Goal: Information Seeking & Learning: Find specific fact

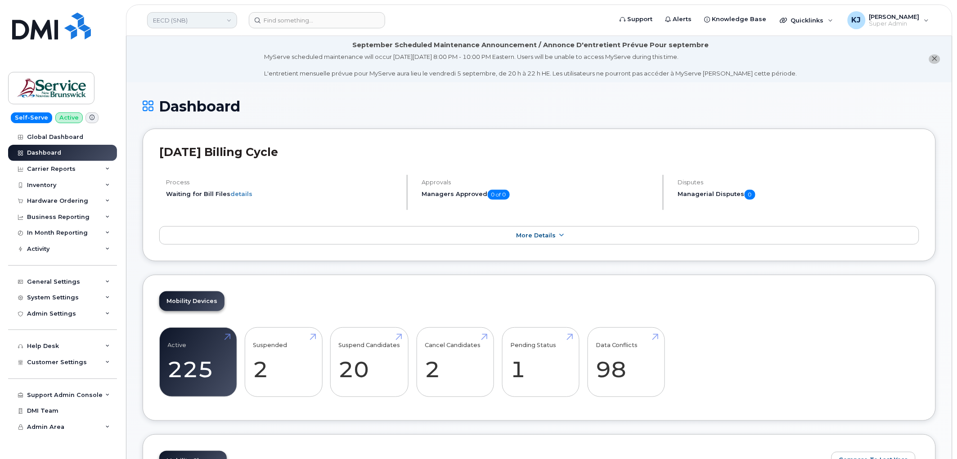
click at [194, 18] on link "EECD (SNB)" at bounding box center [192, 20] width 90 height 16
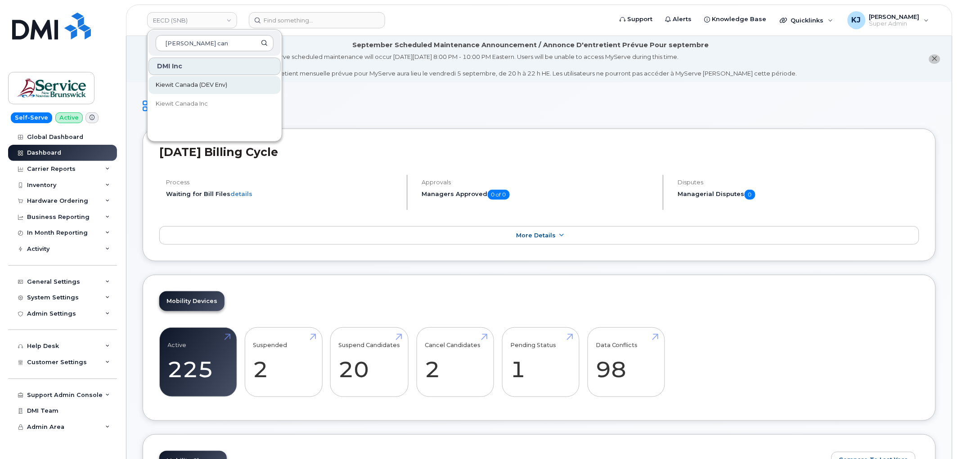
type input "kiewit can"
click at [187, 86] on span "Kiewit Canada (DEV Env)" at bounding box center [192, 85] width 72 height 9
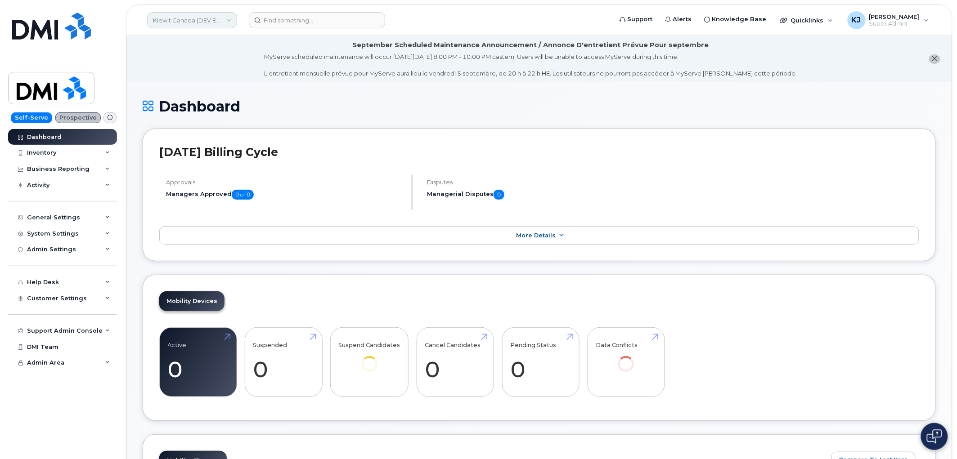
click at [206, 23] on link "Kiewit Canada (DEV Env)" at bounding box center [192, 20] width 90 height 16
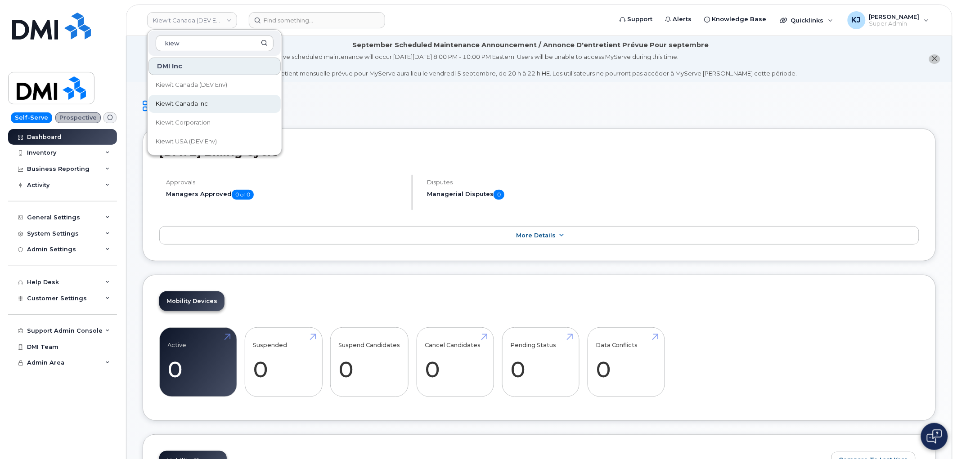
type input "kiew"
click at [215, 101] on link "Kiewit Canada Inc" at bounding box center [215, 104] width 132 height 18
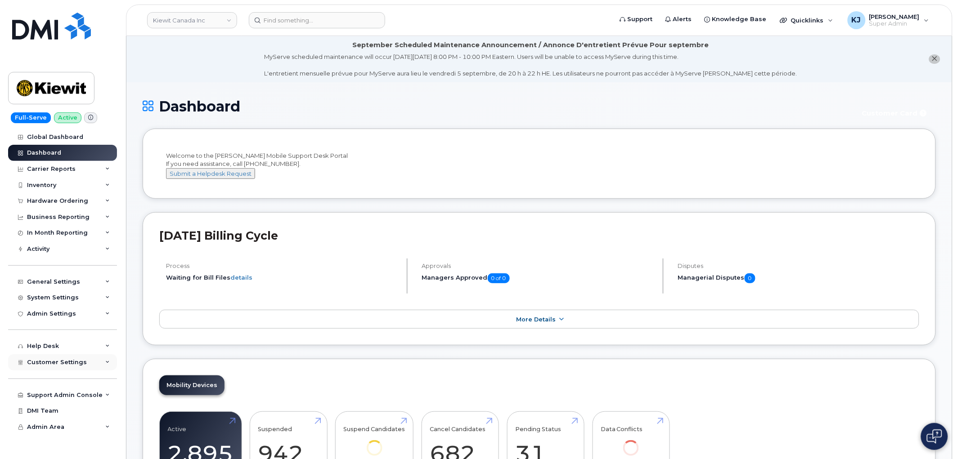
click at [77, 362] on span "Customer Settings" at bounding box center [57, 362] width 60 height 7
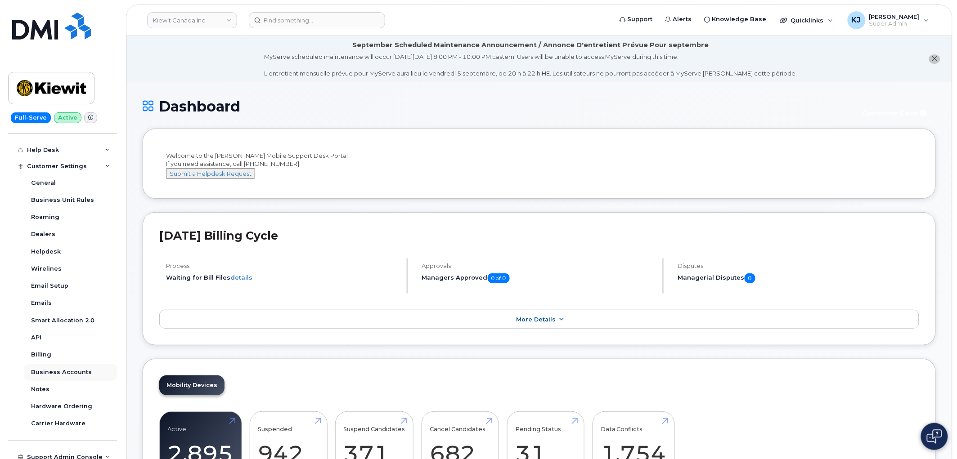
scroll to position [200, 0]
click at [77, 368] on div "Business Accounts" at bounding box center [61, 369] width 61 height 8
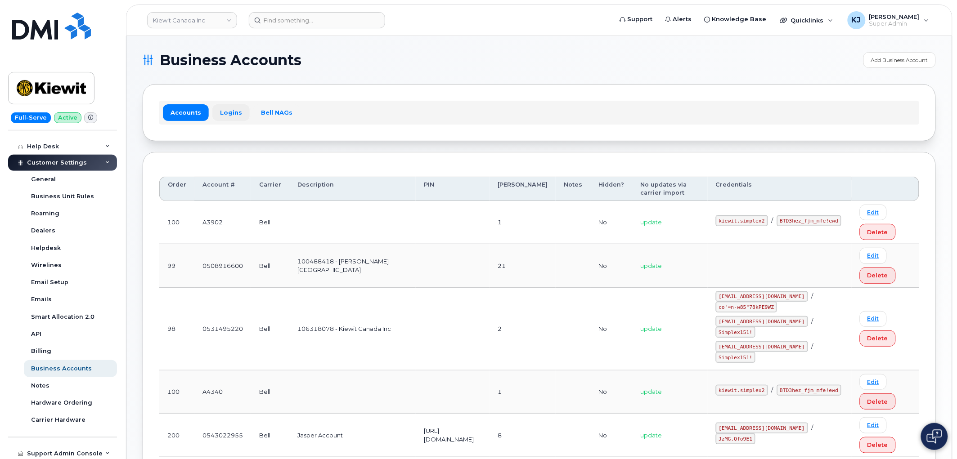
click at [227, 111] on link "Logins" at bounding box center [230, 112] width 37 height 16
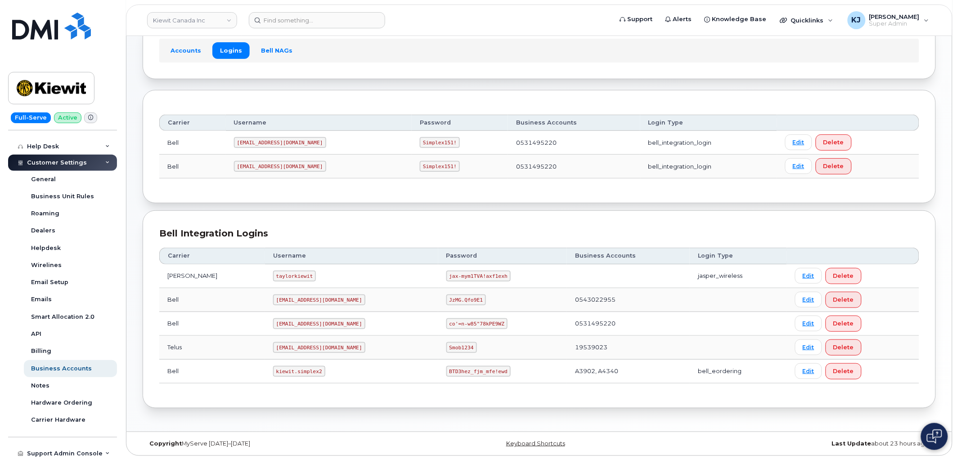
scroll to position [64, 0]
drag, startPoint x: 290, startPoint y: 141, endPoint x: 189, endPoint y: 137, distance: 100.4
click at [189, 137] on tr "Bell 1PeterK@myserve.ca Simplex151! 0531495220 bell_integration_login Edit Dele…" at bounding box center [539, 142] width 760 height 24
copy tr "1PeterK@myserve.ca"
drag, startPoint x: 387, startPoint y: 141, endPoint x: 426, endPoint y: 143, distance: 38.3
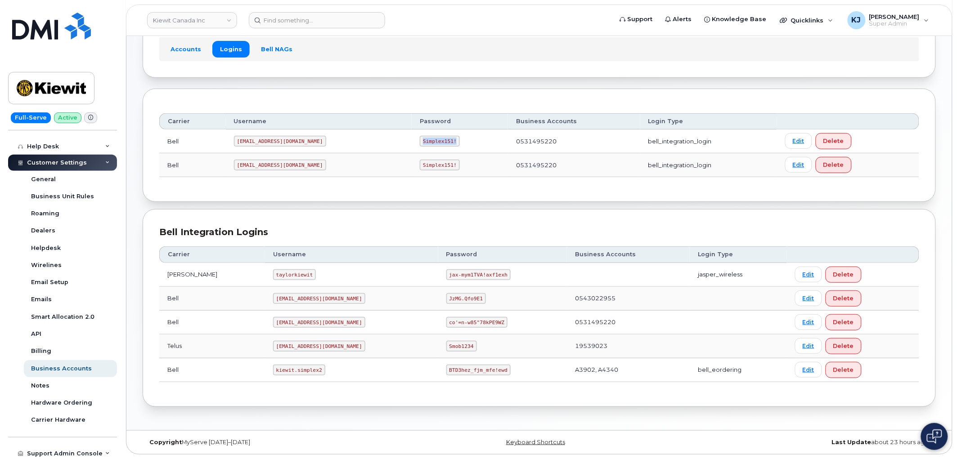
click at [426, 143] on td "Simplex151!" at bounding box center [460, 142] width 96 height 24
copy code "Simplex151!"
click at [201, 26] on link "Kiewit Canada Inc" at bounding box center [192, 20] width 90 height 16
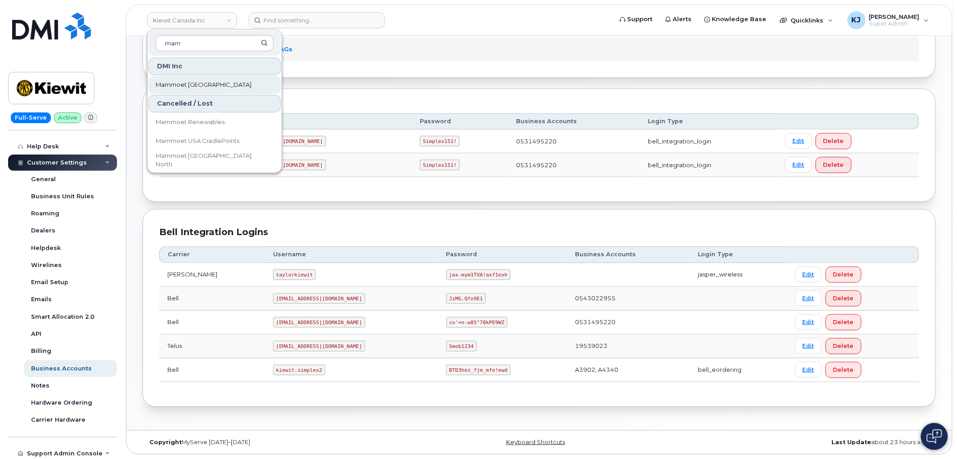
type input "mam"
drag, startPoint x: 216, startPoint y: 87, endPoint x: 214, endPoint y: 91, distance: 4.6
click at [217, 87] on link "Mammoet [GEOGRAPHIC_DATA]" at bounding box center [215, 85] width 132 height 18
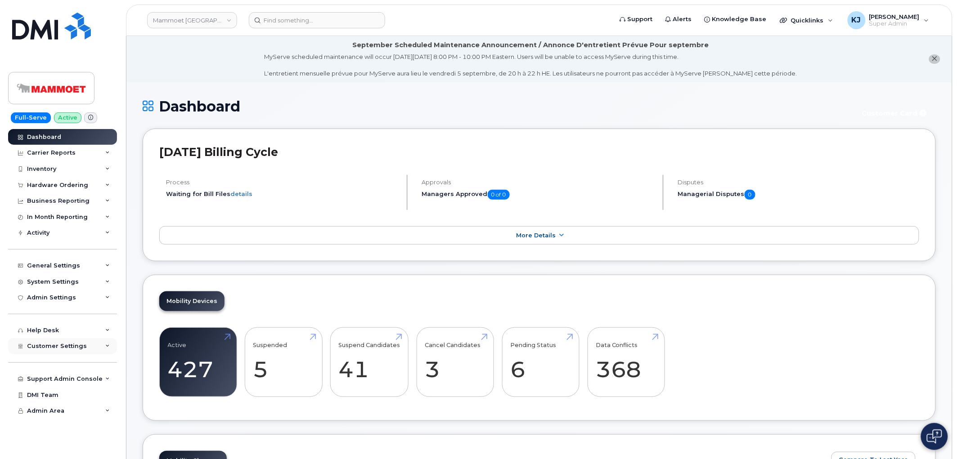
click at [63, 350] on span "Customer Settings" at bounding box center [57, 346] width 60 height 7
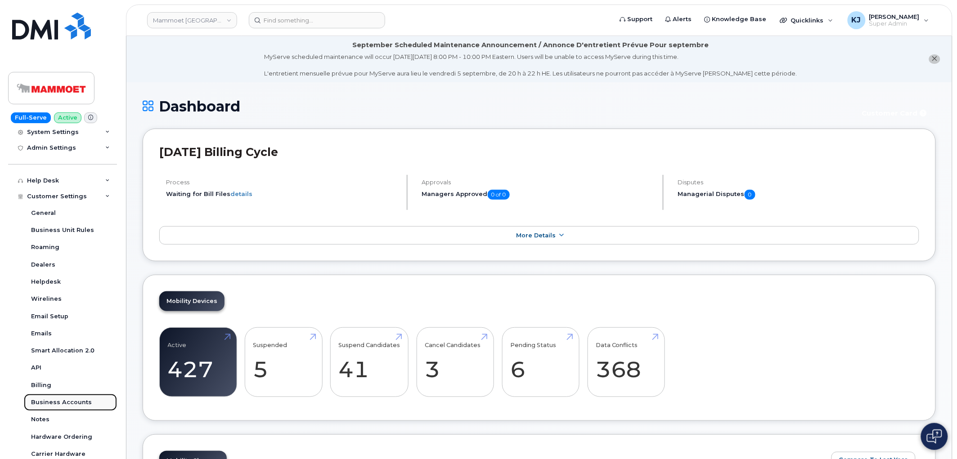
click at [62, 406] on div "Business Accounts" at bounding box center [61, 403] width 61 height 8
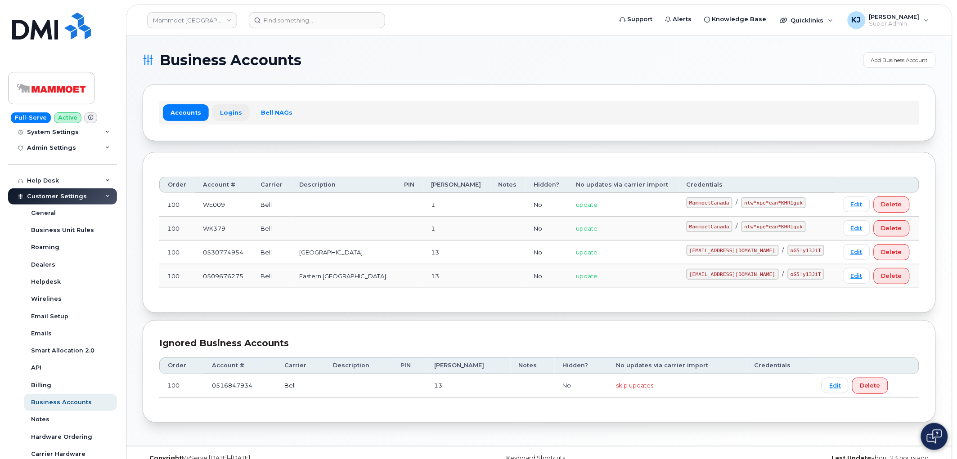
click at [222, 112] on link "Logins" at bounding box center [230, 112] width 37 height 16
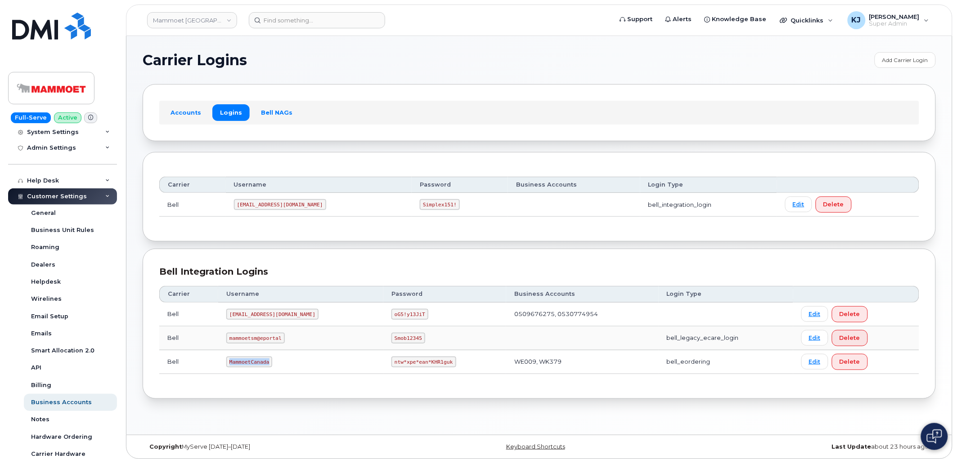
drag, startPoint x: 232, startPoint y: 361, endPoint x: 279, endPoint y: 361, distance: 46.8
click at [279, 361] on td "MammoetCanada" at bounding box center [300, 363] width 165 height 24
copy code "MammoetCanada"
drag, startPoint x: 351, startPoint y: 360, endPoint x: 406, endPoint y: 364, distance: 54.5
click at [406, 364] on code "ntw*xpe*ean*KHR1guk" at bounding box center [424, 362] width 64 height 11
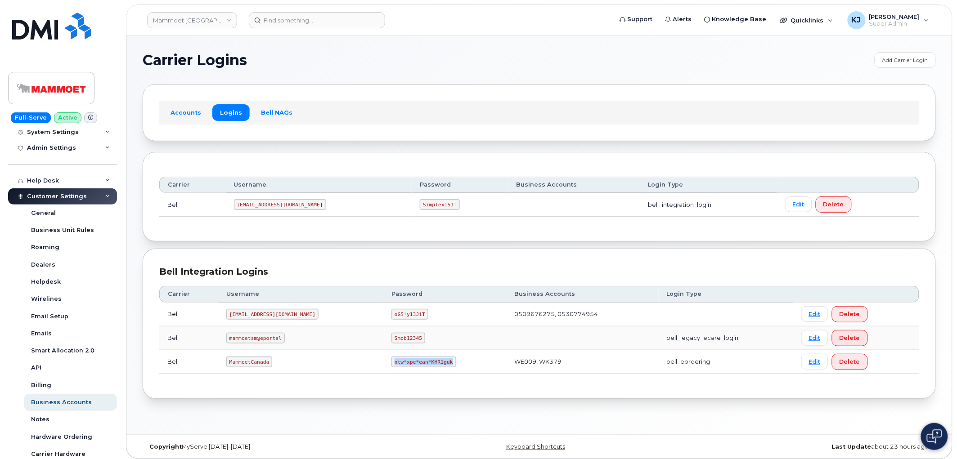
copy code "ntw*xpe*ean*KHR1guk"
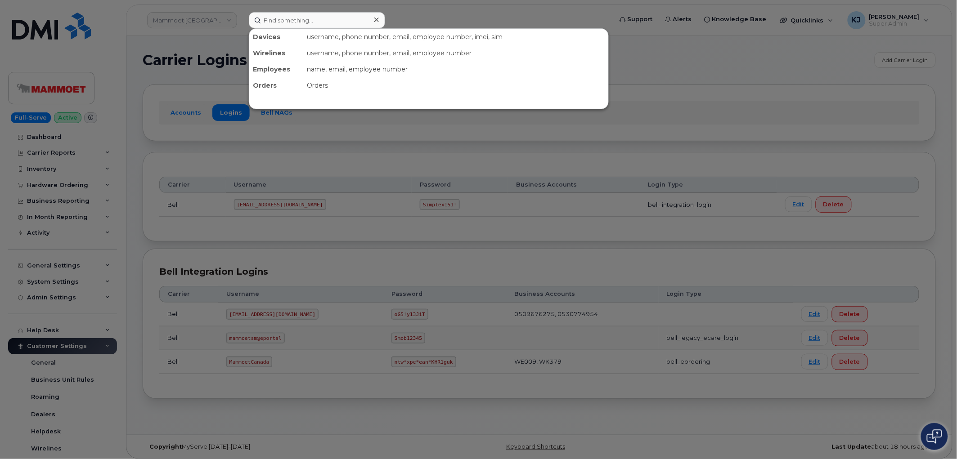
scroll to position [218, 0]
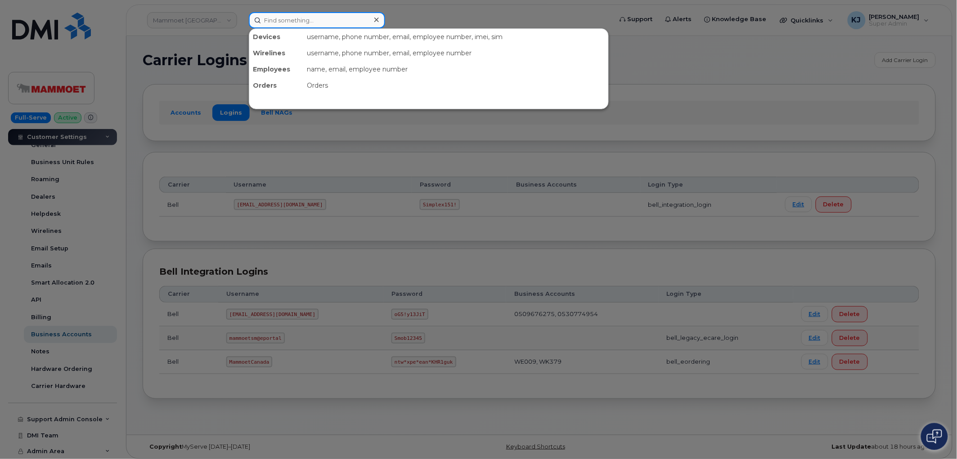
click at [307, 17] on input at bounding box center [317, 20] width 136 height 16
paste input "299738"
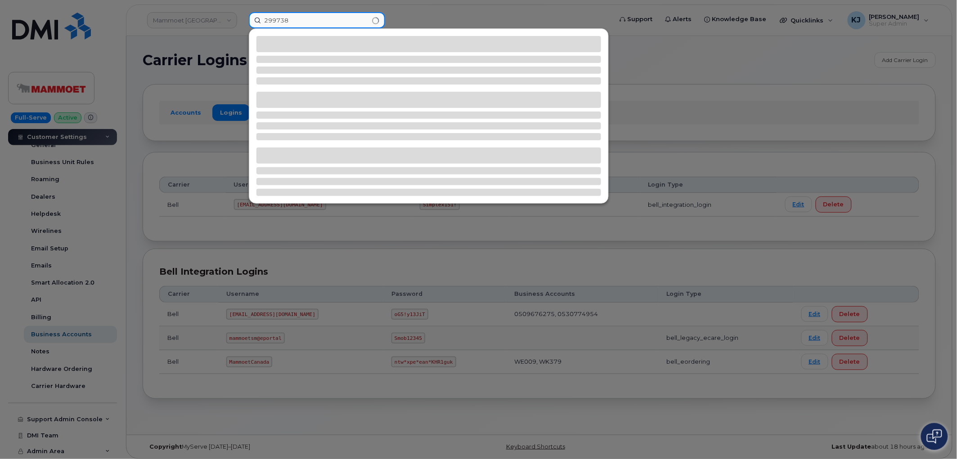
type input "299738"
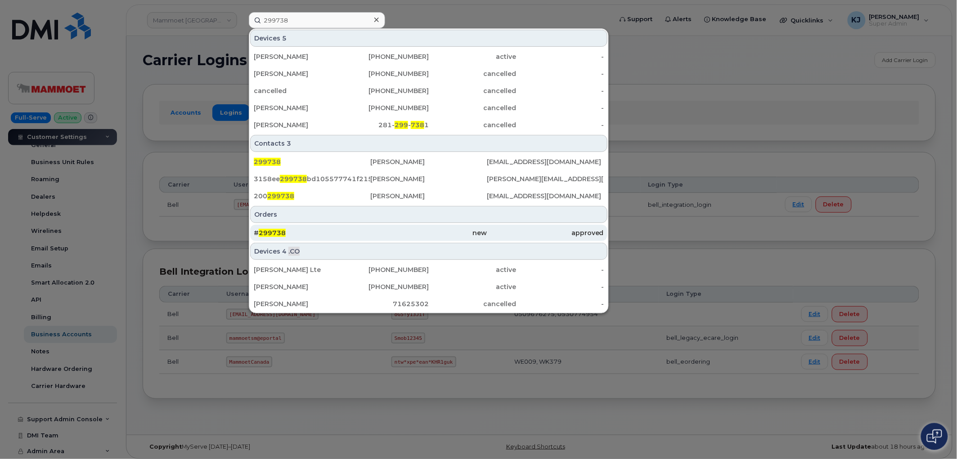
click at [299, 232] on div "# 299738" at bounding box center [312, 233] width 117 height 9
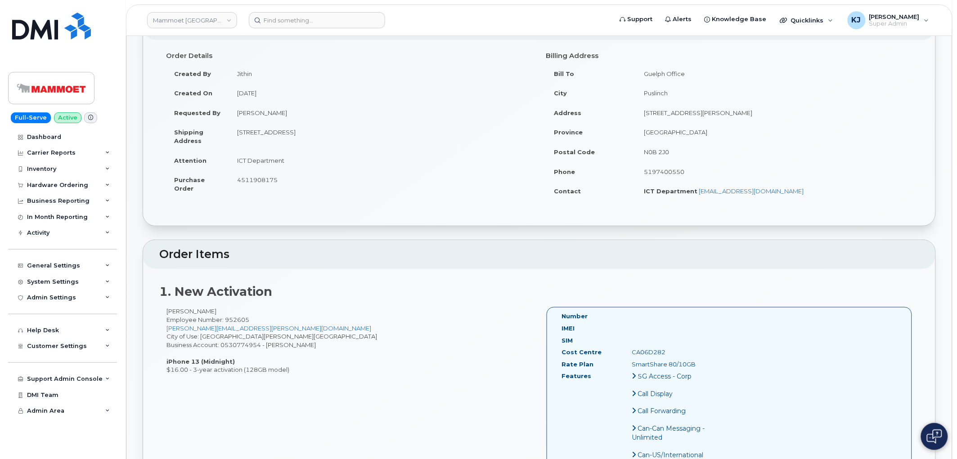
scroll to position [100, 0]
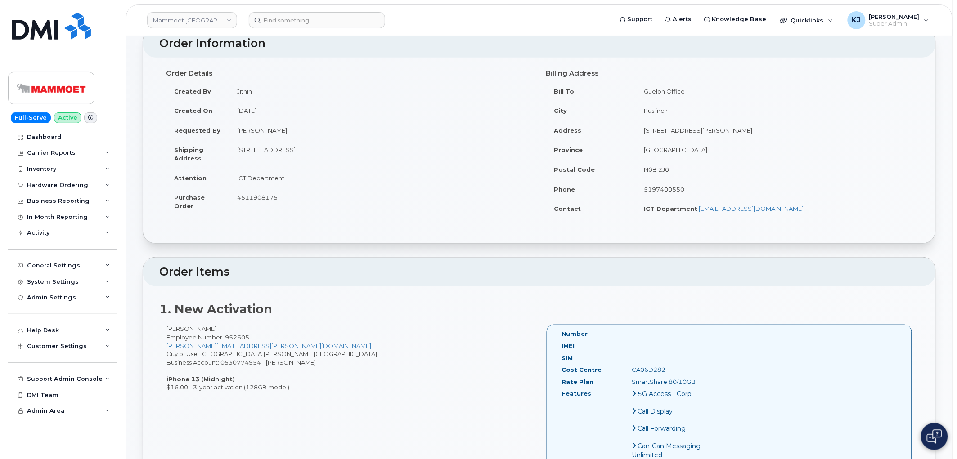
click at [259, 195] on span "4511908175" at bounding box center [257, 197] width 41 height 7
copy span "4511908175"
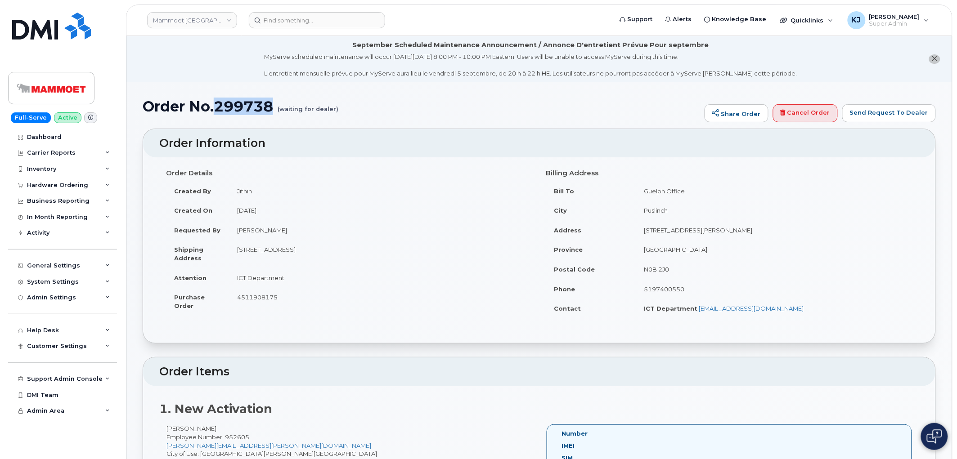
drag, startPoint x: 273, startPoint y: 107, endPoint x: 216, endPoint y: 104, distance: 56.3
click at [216, 104] on h1 "Order No.299738 (waiting for dealer)" at bounding box center [422, 107] width 558 height 16
copy h1 "299738"
click at [93, 185] on div "Hardware Ordering" at bounding box center [62, 185] width 109 height 16
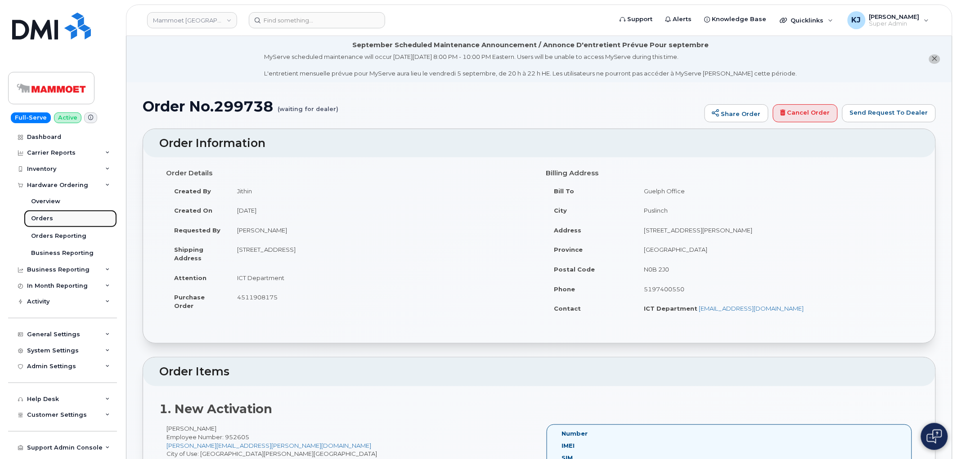
click at [48, 217] on div "Orders" at bounding box center [42, 219] width 22 height 8
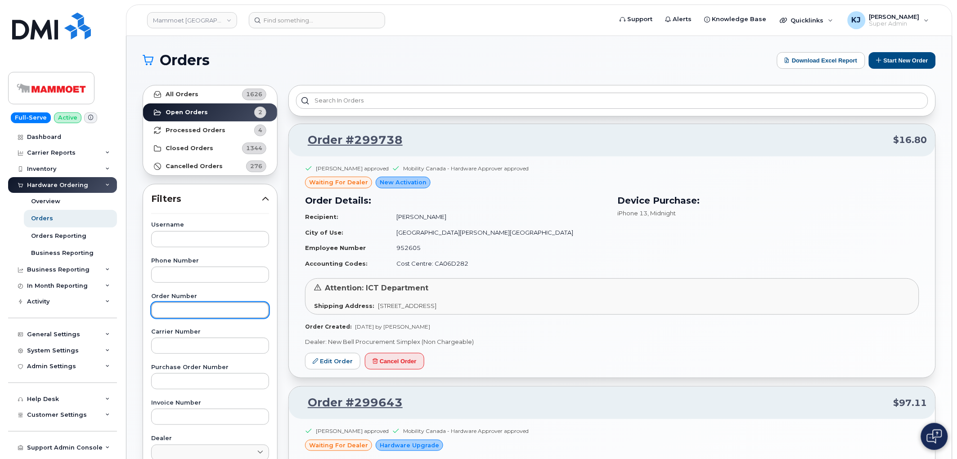
click at [230, 313] on input "text" at bounding box center [210, 310] width 118 height 16
paste input "299738"
type input "299738"
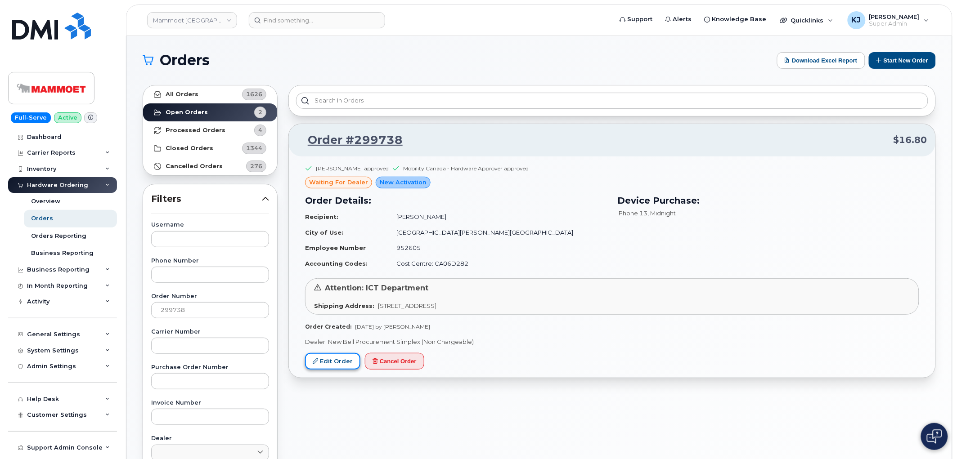
click at [337, 366] on link "Edit Order" at bounding box center [332, 361] width 55 height 17
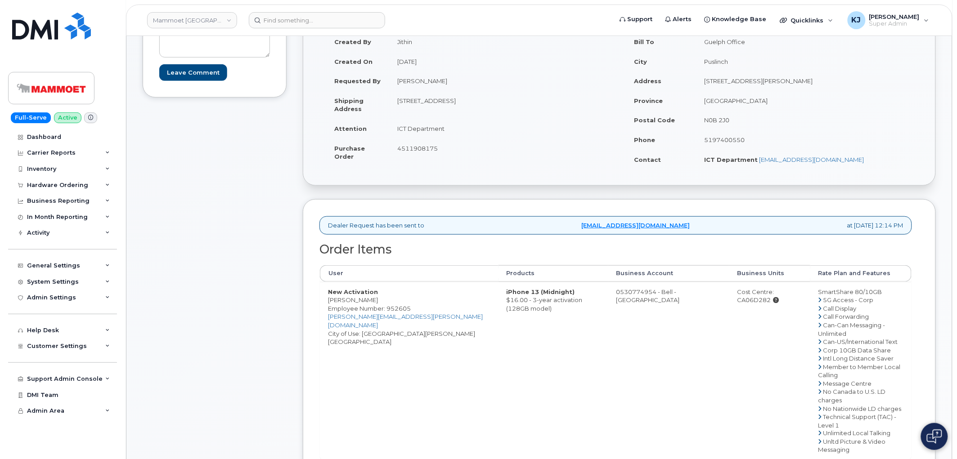
scroll to position [450, 0]
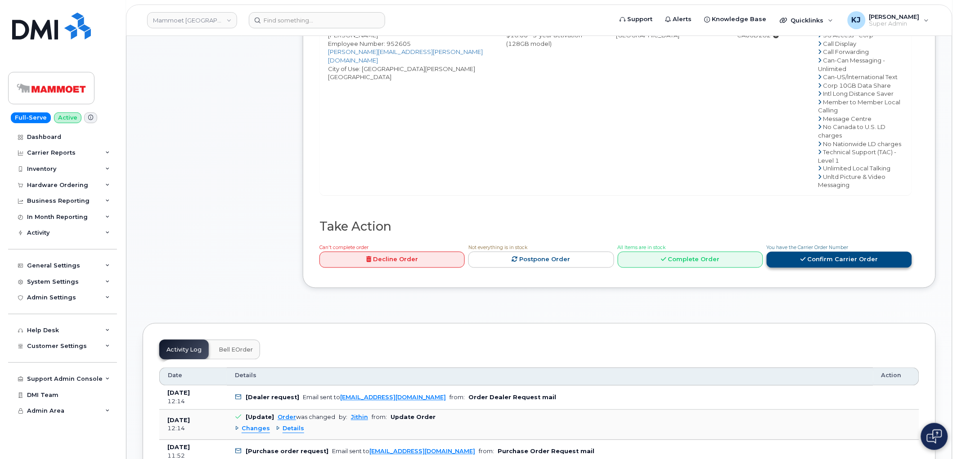
click at [784, 252] on link "Confirm Carrier Order" at bounding box center [839, 260] width 145 height 17
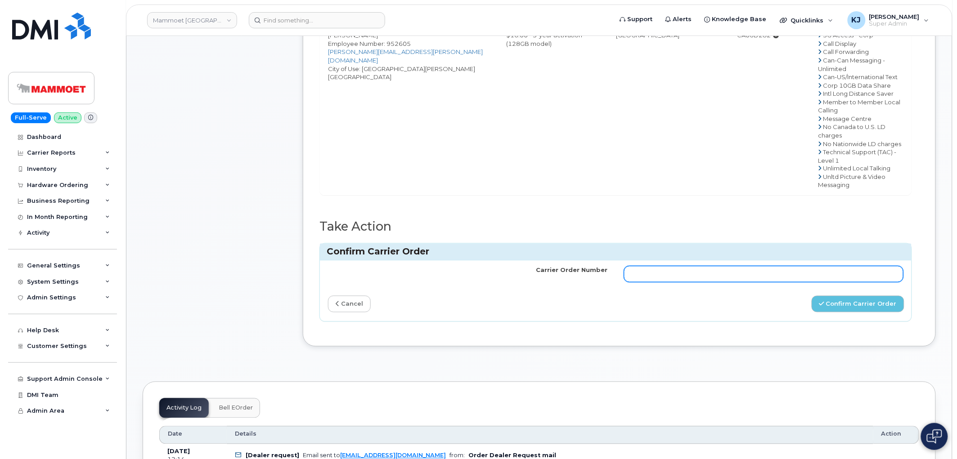
click at [700, 266] on input "Carrier Order Number" at bounding box center [764, 274] width 280 height 16
paste input "3012261"
type input "3012261"
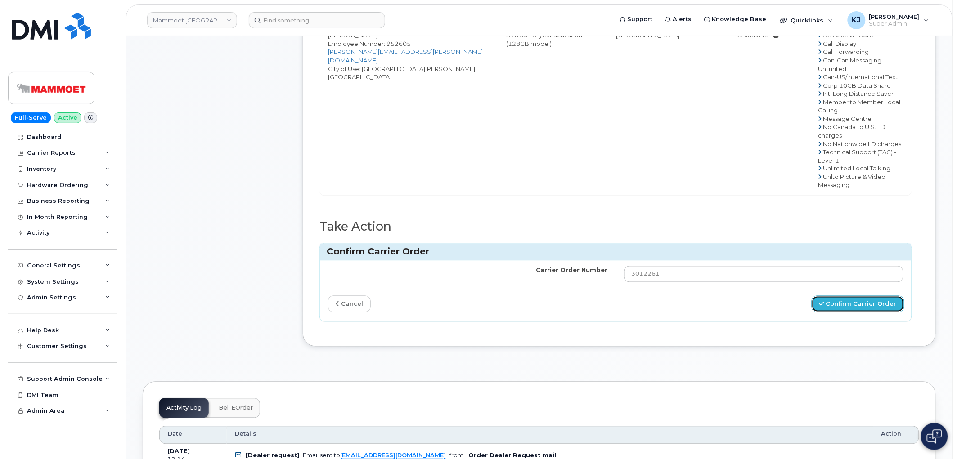
click at [829, 296] on button "Confirm Carrier Order" at bounding box center [858, 304] width 93 height 17
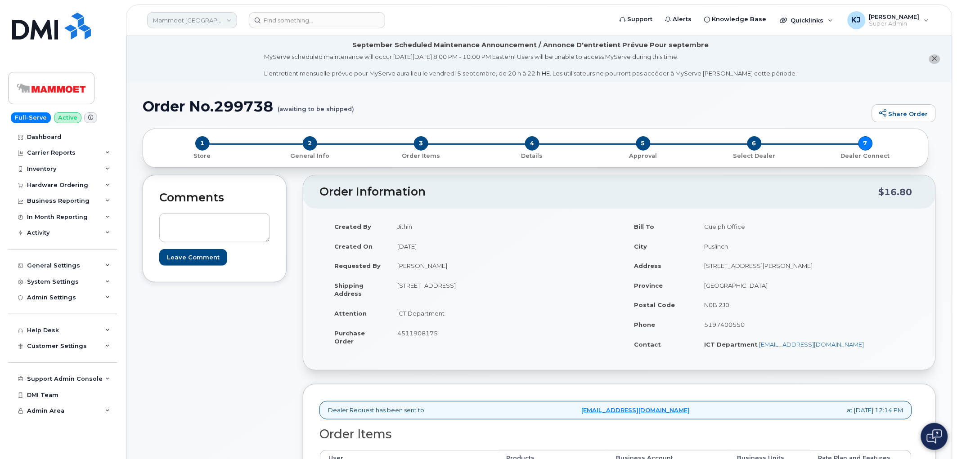
click at [202, 17] on link "Mammoet [GEOGRAPHIC_DATA]" at bounding box center [192, 20] width 90 height 16
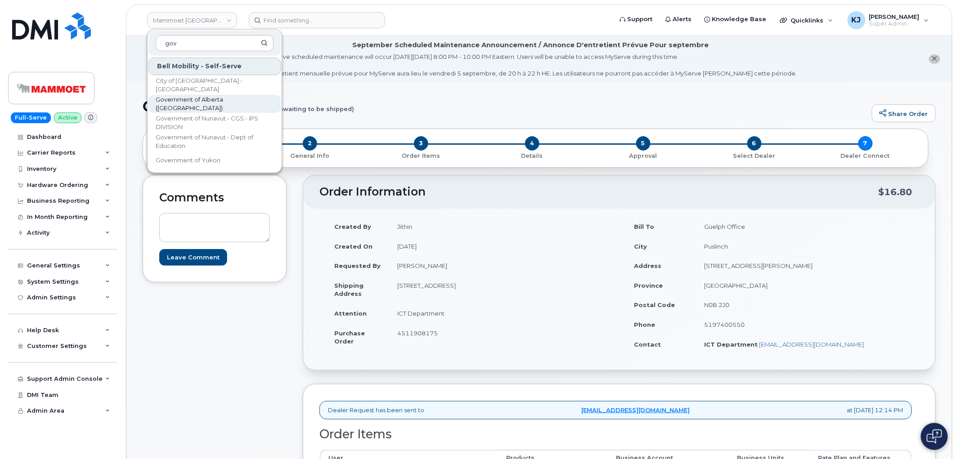
type input "gov"
click at [217, 104] on span "Government of Alberta ([GEOGRAPHIC_DATA])" at bounding box center [208, 104] width 104 height 18
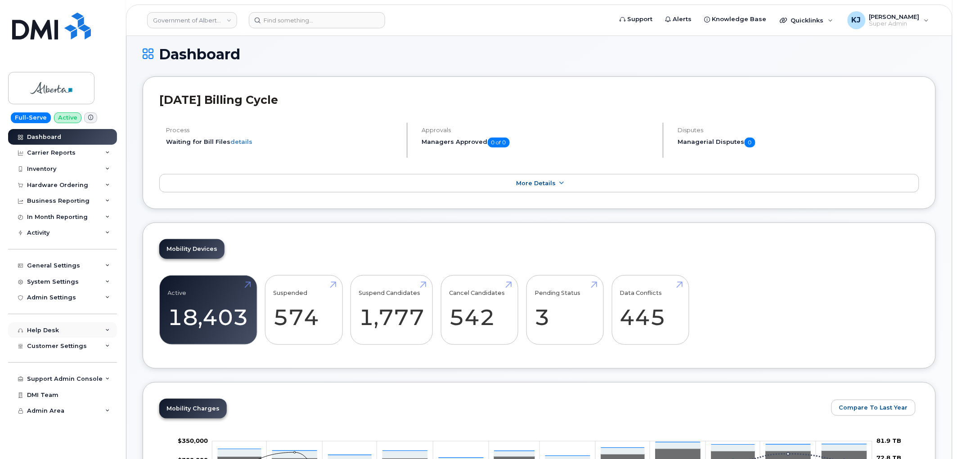
scroll to position [100, 0]
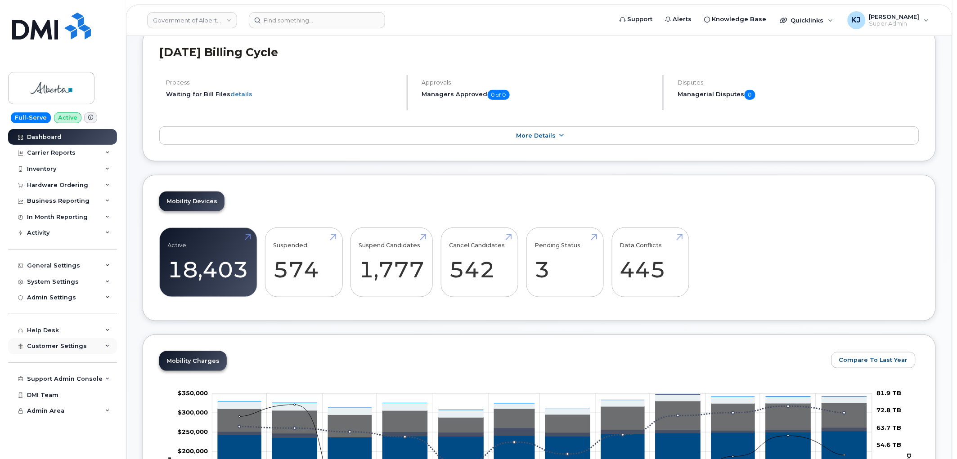
click at [89, 346] on div "Customer Settings" at bounding box center [62, 346] width 109 height 16
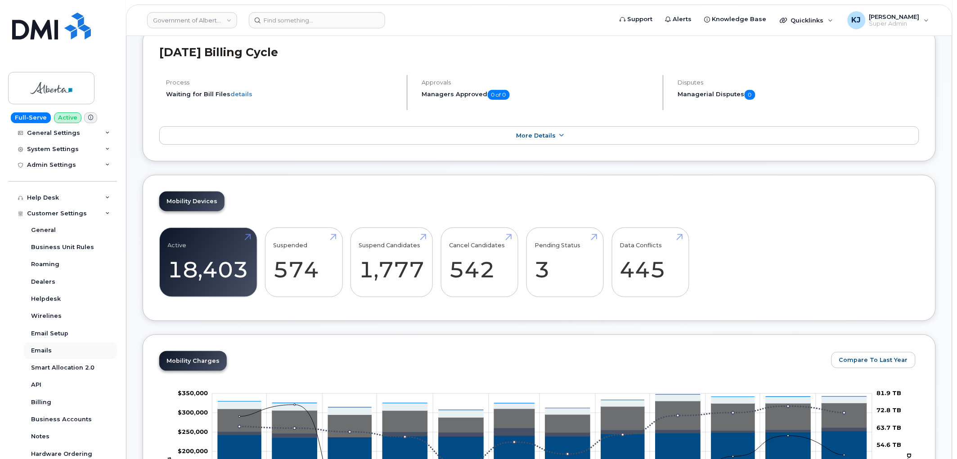
scroll to position [150, 0]
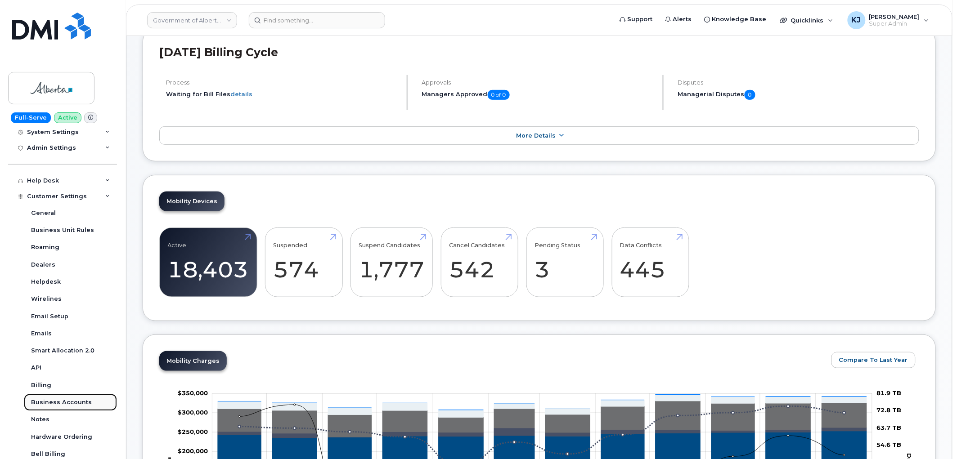
click at [81, 405] on div "Business Accounts" at bounding box center [61, 403] width 61 height 8
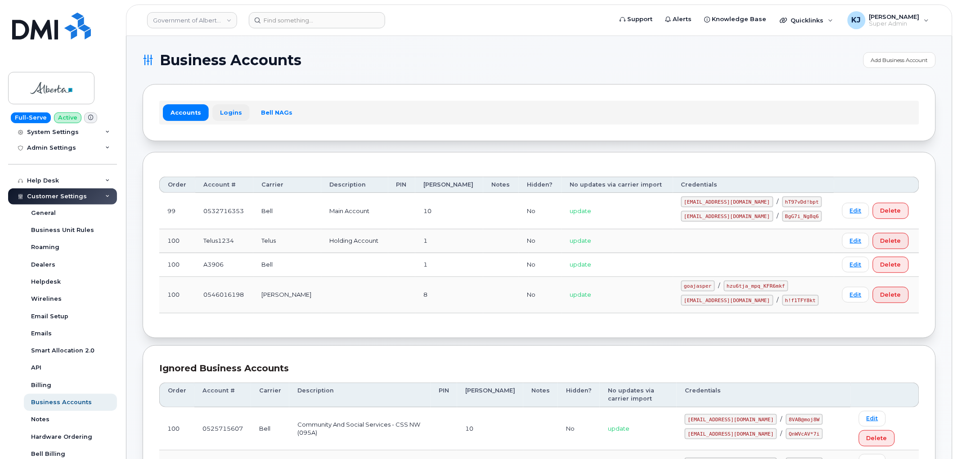
click at [235, 110] on link "Logins" at bounding box center [230, 112] width 37 height 16
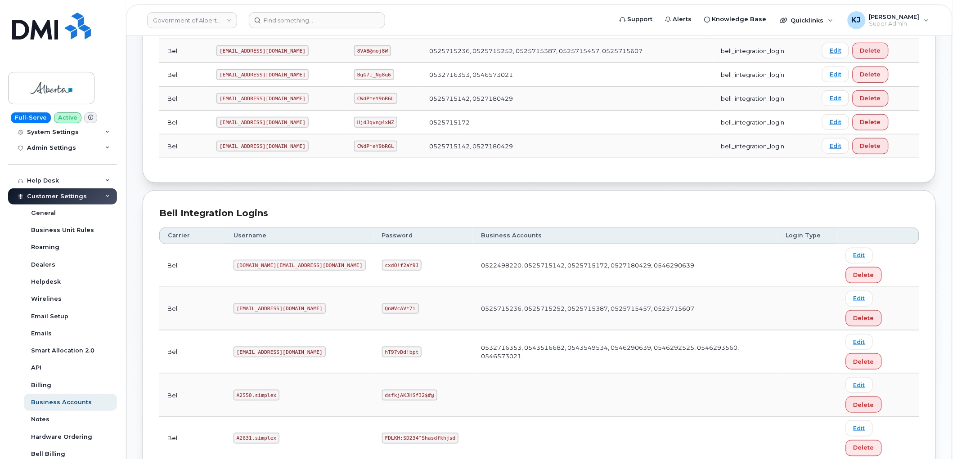
scroll to position [50, 0]
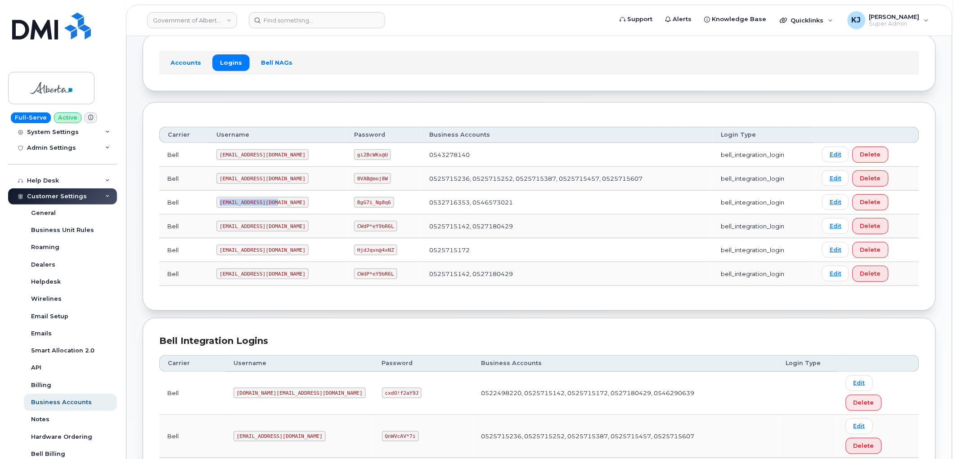
drag, startPoint x: 273, startPoint y: 203, endPoint x: 194, endPoint y: 204, distance: 79.2
click at [194, 204] on tr "Bell goa482E2@myserve.ca BgG7i_Ng8q6 0532716353, 0546573021 bell_integration_lo…" at bounding box center [539, 203] width 760 height 24
copy tr "goa482E2@myserve.ca"
drag, startPoint x: 332, startPoint y: 202, endPoint x: 368, endPoint y: 200, distance: 36.0
click at [368, 200] on td "BgG7i_Ng8q6" at bounding box center [383, 203] width 75 height 24
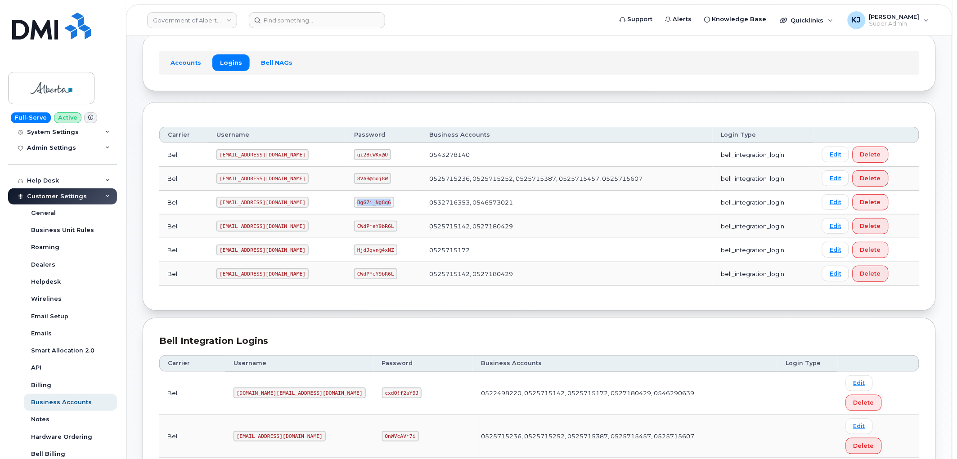
copy code "BgG7i_Ng8q6"
click at [190, 23] on link "Government of Alberta ([GEOGRAPHIC_DATA])" at bounding box center [192, 20] width 90 height 16
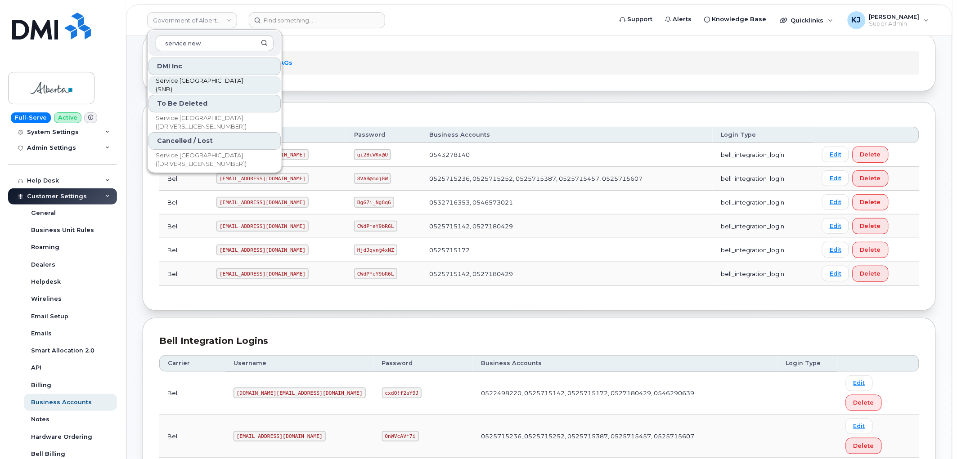
type input "service new"
click at [227, 82] on span "Service New Brunswick (SNB)" at bounding box center [208, 86] width 104 height 18
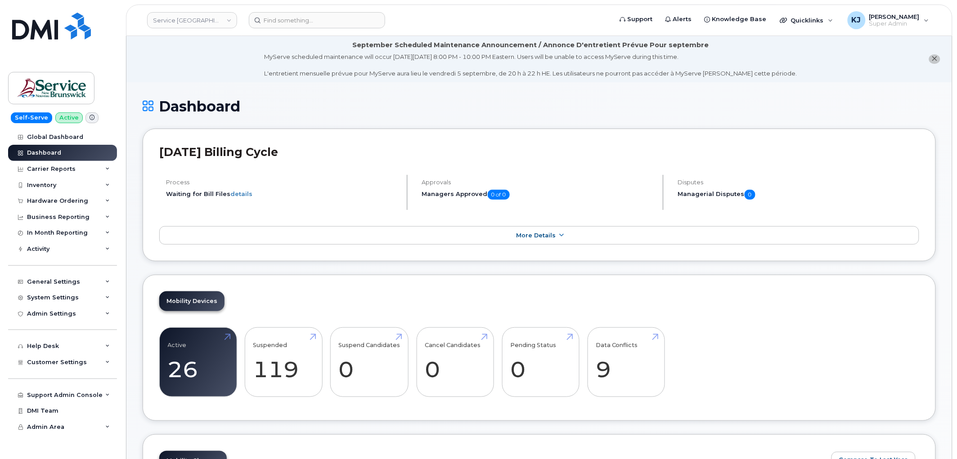
click at [208, 15] on link "Service [GEOGRAPHIC_DATA] (SNB)" at bounding box center [192, 20] width 90 height 16
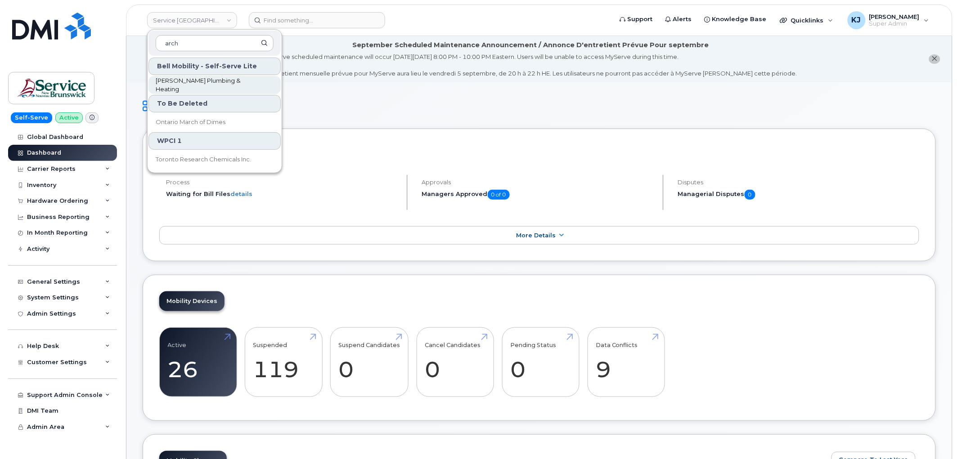
type input "arch"
click at [231, 87] on span "[PERSON_NAME] Plumbing & Heating" at bounding box center [208, 86] width 104 height 18
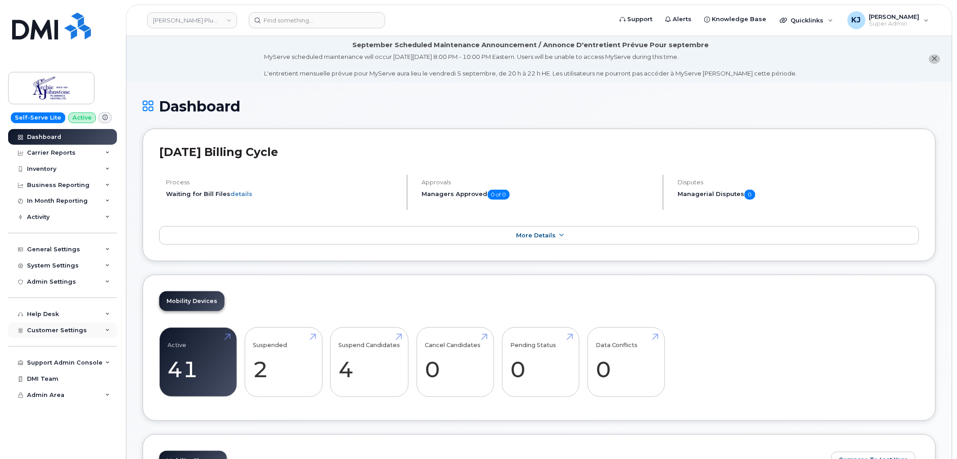
click at [80, 330] on span "Customer Settings" at bounding box center [57, 330] width 60 height 7
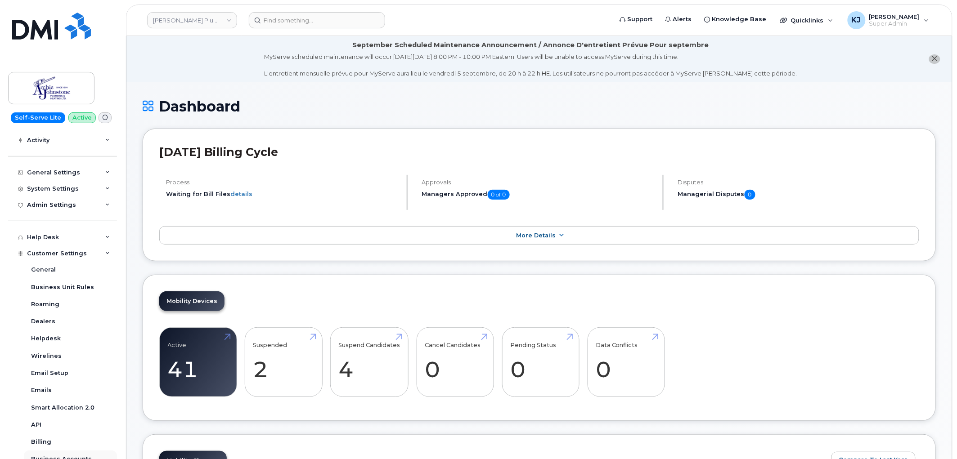
scroll to position [200, 0]
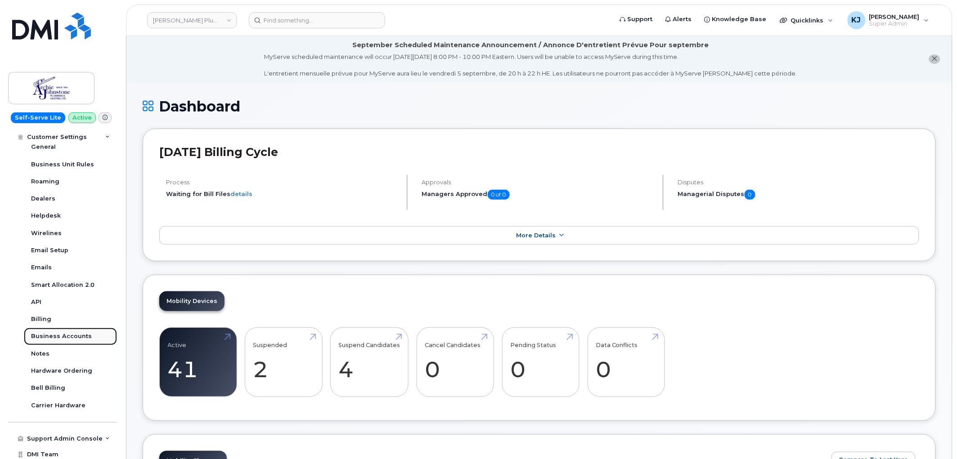
click at [70, 335] on div "Business Accounts" at bounding box center [61, 337] width 61 height 8
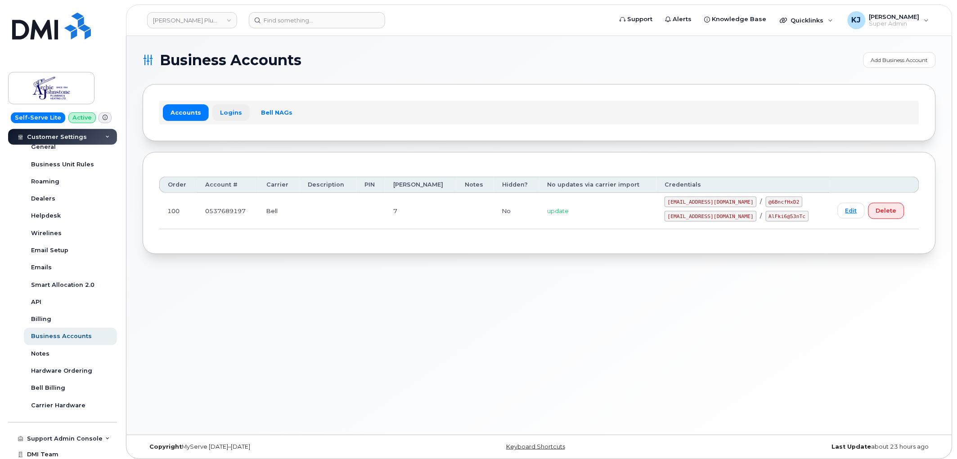
click at [226, 109] on link "Logins" at bounding box center [230, 112] width 37 height 16
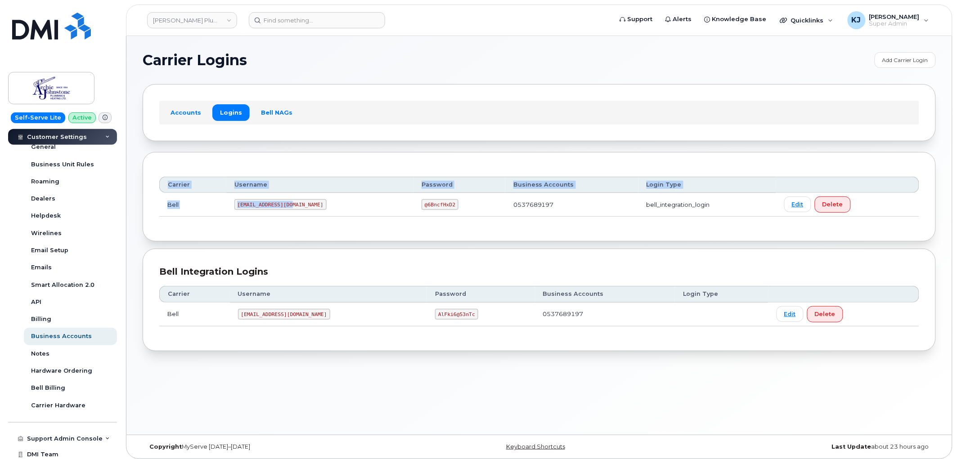
drag, startPoint x: 291, startPoint y: 203, endPoint x: 152, endPoint y: 189, distance: 140.2
click at [152, 189] on div "Carrier Username Password Business Accounts Login Type Bell 1Archie@myserve.ca …" at bounding box center [539, 197] width 793 height 90
copy table "Carrier Username Password Business Accounts Login Type Bell 1Archie@myserve.ca"
click at [263, 211] on td "1Archie@myserve.ca" at bounding box center [320, 205] width 188 height 24
click at [235, 208] on td "1Archie@myserve.ca" at bounding box center [320, 205] width 188 height 24
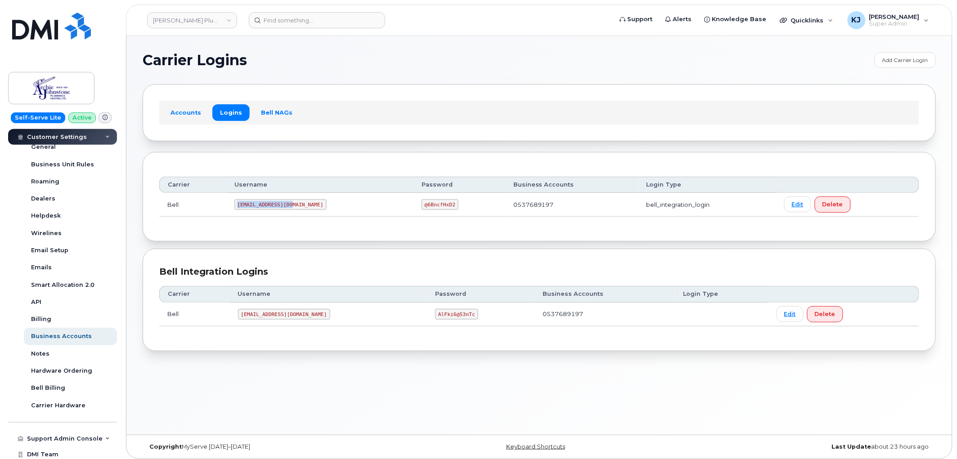
drag, startPoint x: 241, startPoint y: 204, endPoint x: 291, endPoint y: 209, distance: 50.2
click at [291, 209] on code "1Archie@myserve.ca" at bounding box center [280, 204] width 92 height 11
copy code "1Archie@myserve.ca"
drag, startPoint x: 383, startPoint y: 205, endPoint x: 411, endPoint y: 203, distance: 28.0
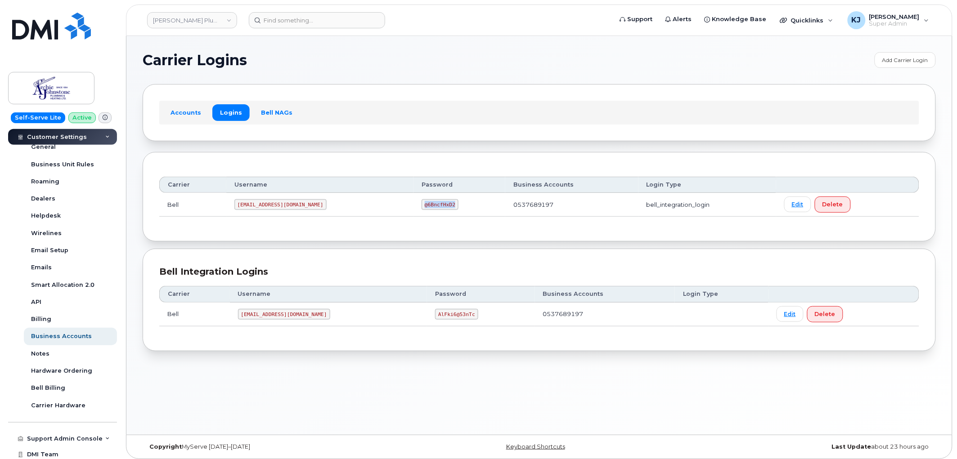
click at [422, 203] on code "@6BncfHxD2" at bounding box center [440, 204] width 37 height 11
copy code "@6BncfHxD2"
drag, startPoint x: 241, startPoint y: 204, endPoint x: 308, endPoint y: 207, distance: 67.6
click at [307, 207] on td "1Archie@myserve.ca" at bounding box center [320, 205] width 188 height 24
copy code "1Archie@myserve.ca"
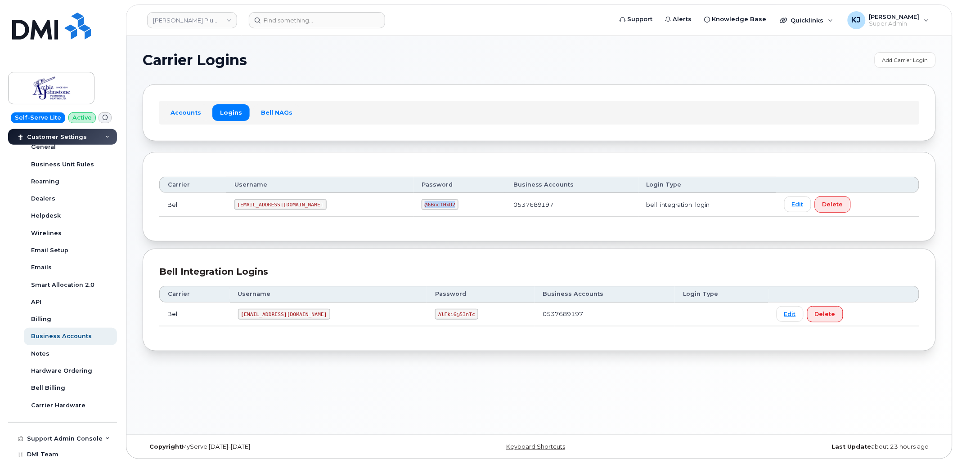
drag, startPoint x: 383, startPoint y: 203, endPoint x: 411, endPoint y: 206, distance: 28.9
click at [422, 206] on code "@6BncfHxD2" at bounding box center [440, 204] width 37 height 11
copy code "@6BncfHxD2"
click at [175, 18] on link "Archie Johnstone Plumbing & Heating" at bounding box center [192, 20] width 90 height 16
type input "wsp"
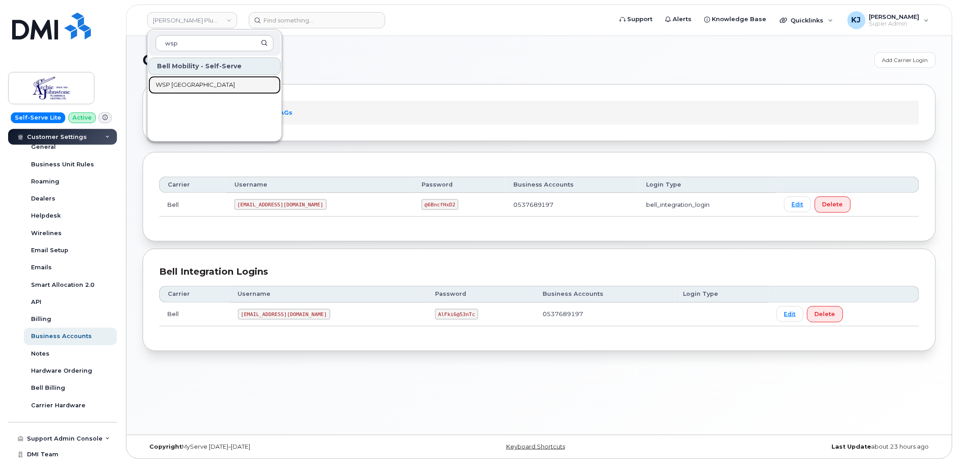
click at [205, 77] on link "WSP Canada" at bounding box center [215, 85] width 132 height 18
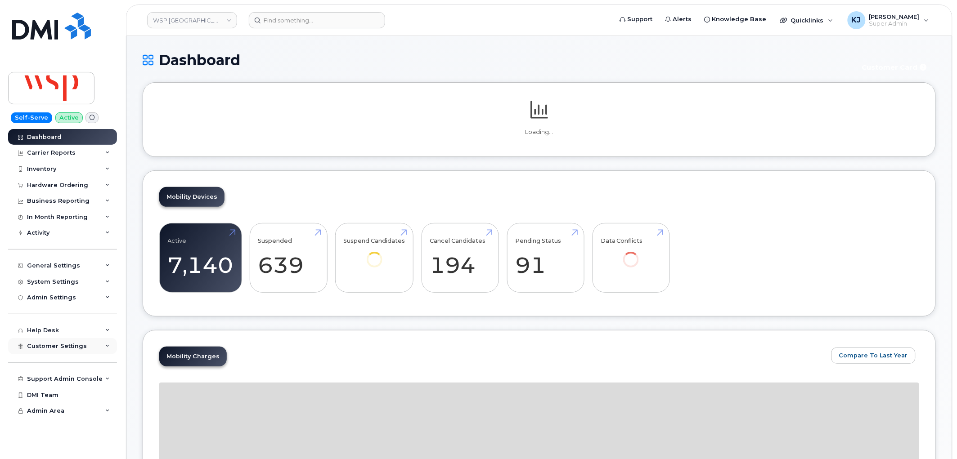
click at [98, 352] on div "Customer Settings" at bounding box center [62, 346] width 109 height 16
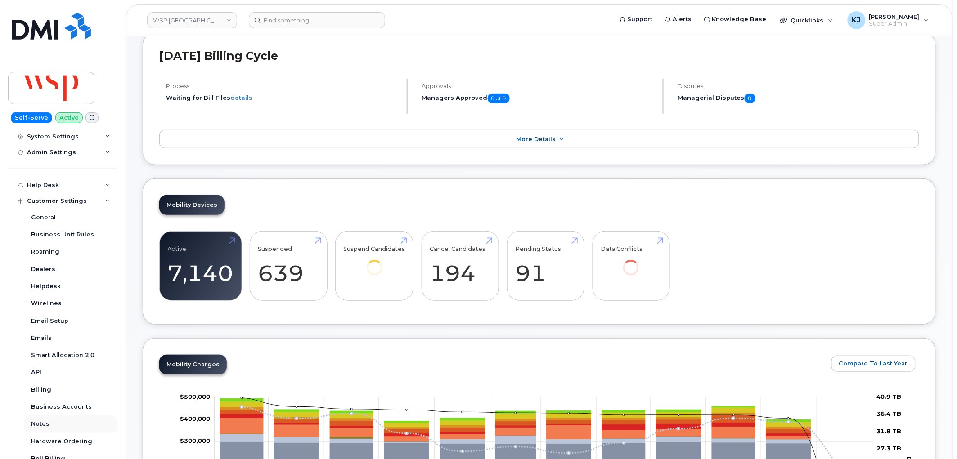
scroll to position [200, 0]
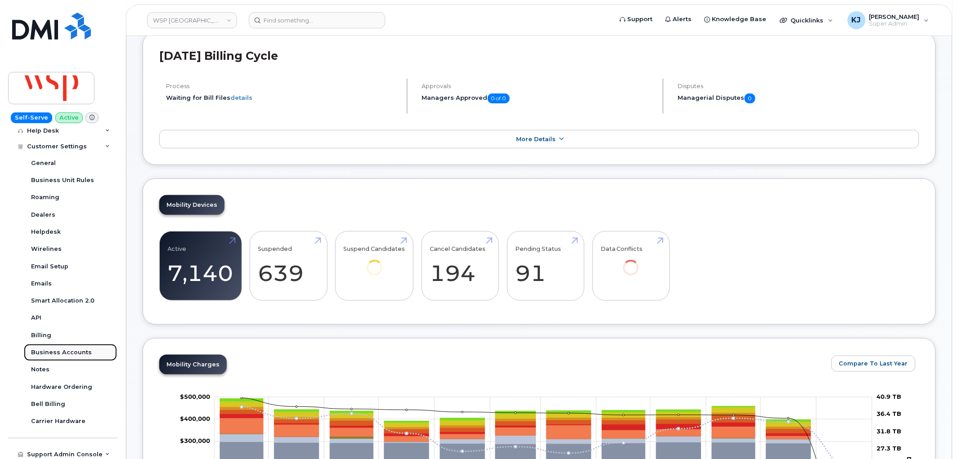
click at [76, 349] on div "Business Accounts" at bounding box center [61, 353] width 61 height 8
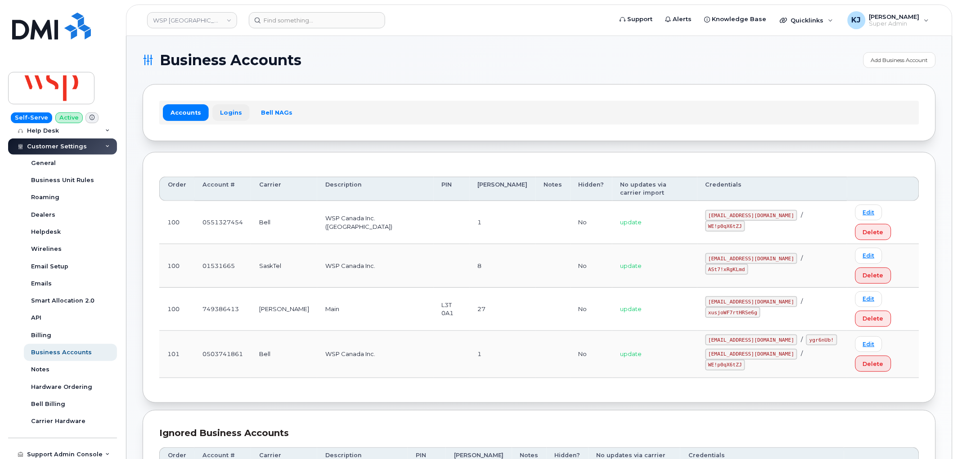
click at [223, 113] on link "Logins" at bounding box center [230, 112] width 37 height 16
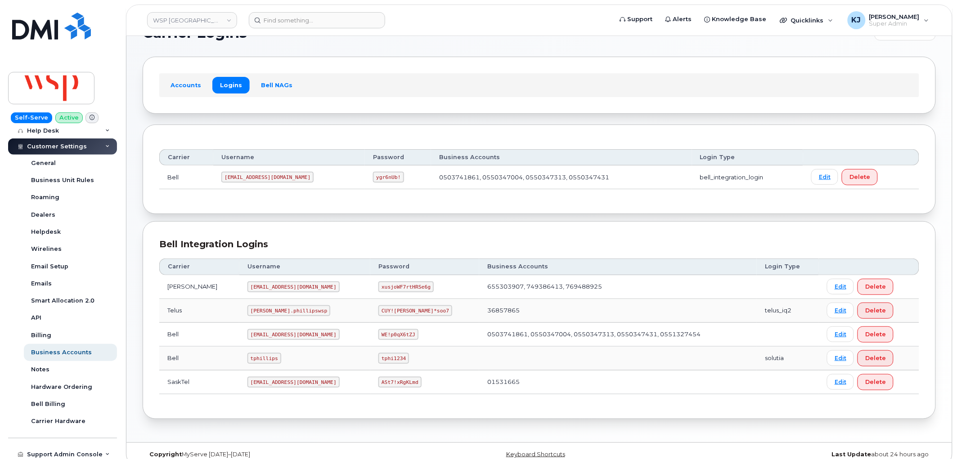
scroll to position [40, 0]
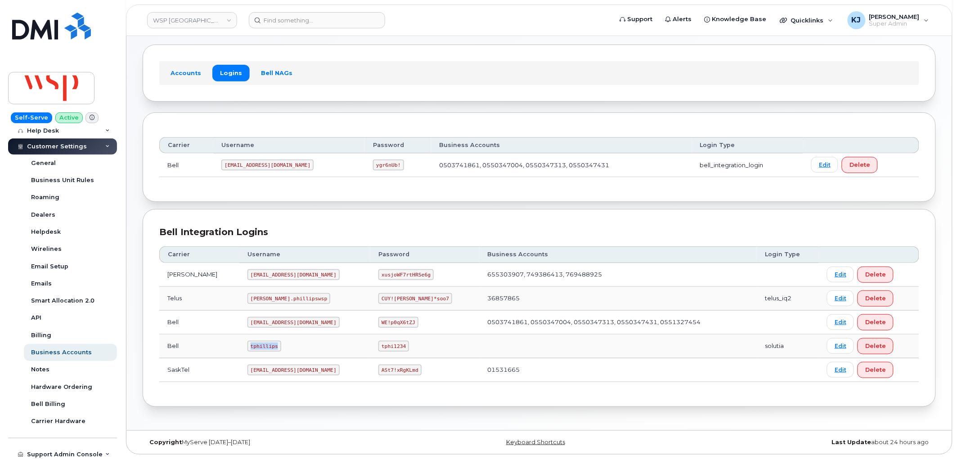
drag, startPoint x: 223, startPoint y: 345, endPoint x: 260, endPoint y: 346, distance: 37.4
click at [260, 346] on td "tphillips" at bounding box center [304, 347] width 131 height 24
copy code "tphillips"
drag, startPoint x: 325, startPoint y: 345, endPoint x: 349, endPoint y: 348, distance: 24.1
click at [378, 348] on code "tphi1234" at bounding box center [393, 346] width 31 height 11
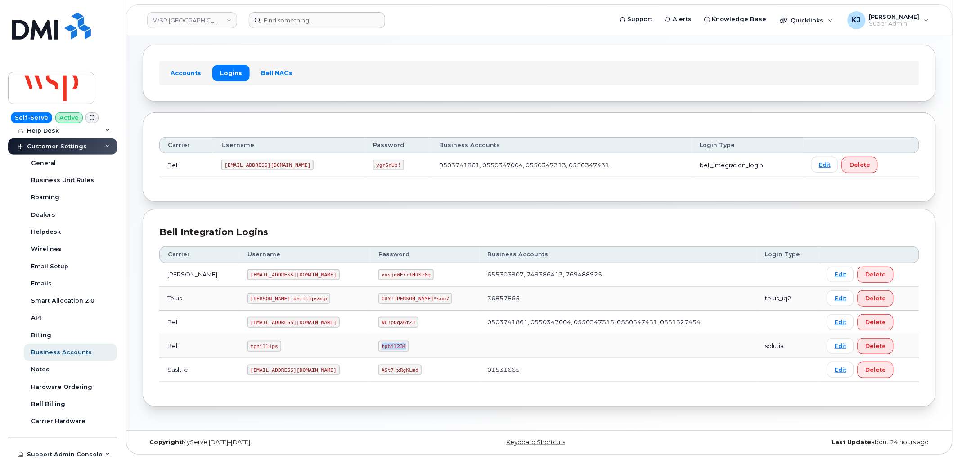
copy code "tphi1234"
click at [182, 21] on link "WSP Canada" at bounding box center [192, 20] width 90 height 16
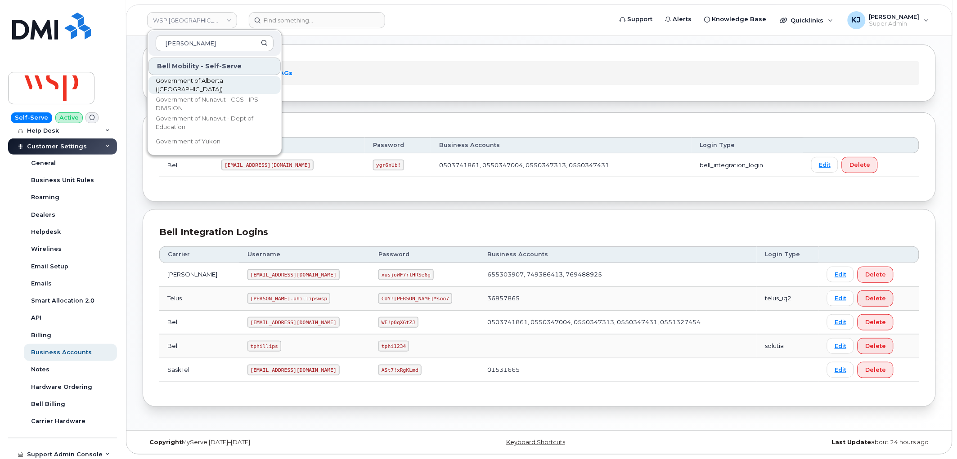
type input "gover"
click at [234, 82] on span "Government of Alberta ([GEOGRAPHIC_DATA])" at bounding box center [208, 86] width 104 height 18
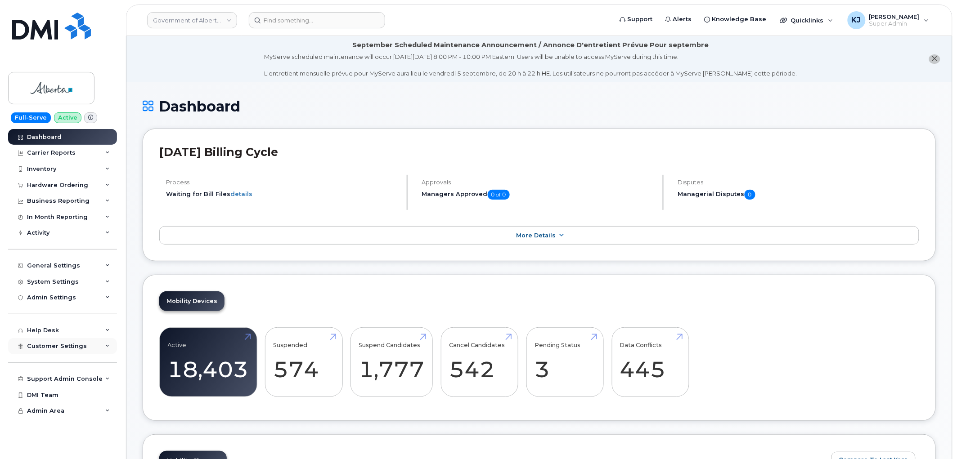
click at [73, 344] on span "Customer Settings" at bounding box center [57, 346] width 60 height 7
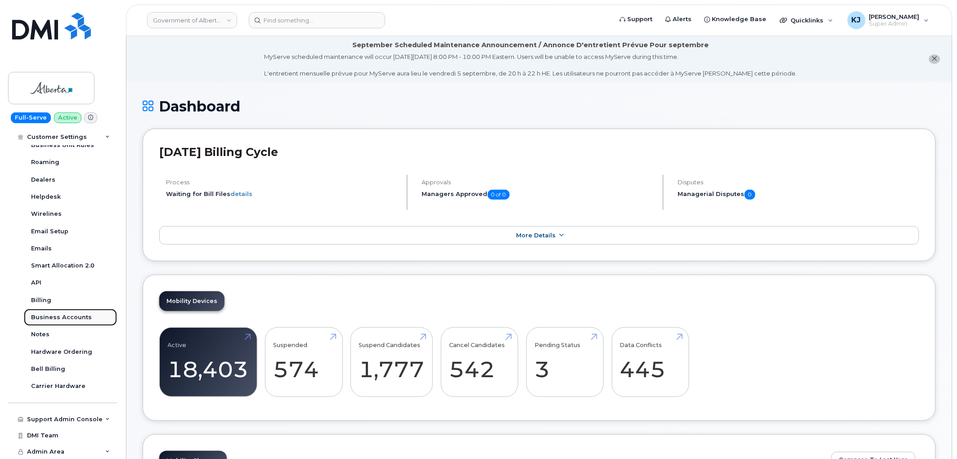
click at [73, 312] on link "Business Accounts" at bounding box center [70, 317] width 93 height 17
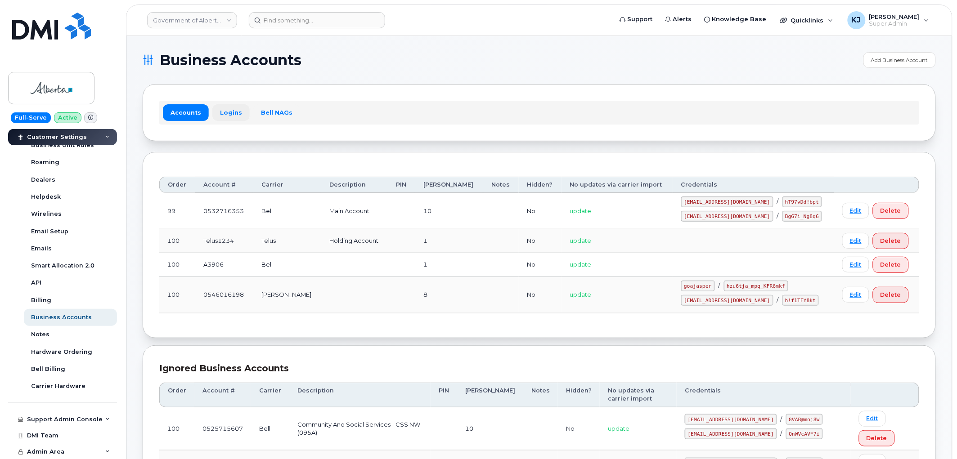
click at [227, 113] on link "Logins" at bounding box center [230, 112] width 37 height 16
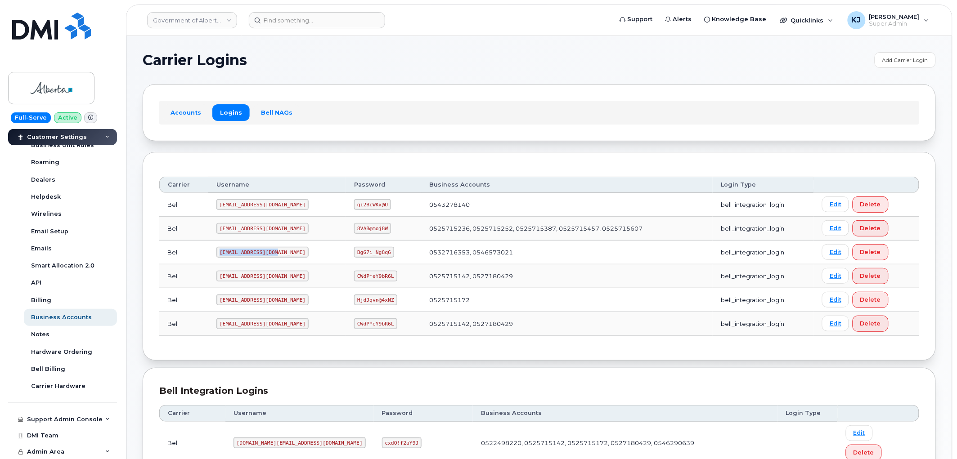
drag, startPoint x: 272, startPoint y: 254, endPoint x: 198, endPoint y: 248, distance: 73.6
click at [198, 248] on tr "Bell [EMAIL_ADDRESS][DOMAIN_NAME] BgG7i_Ng8q6 0532716353, 0546573021 bell_integ…" at bounding box center [539, 253] width 760 height 24
copy tr "[EMAIL_ADDRESS][DOMAIN_NAME]"
drag, startPoint x: 332, startPoint y: 251, endPoint x: 362, endPoint y: 249, distance: 30.2
click at [362, 249] on code "BgG7i_Ng8q6" at bounding box center [374, 252] width 40 height 11
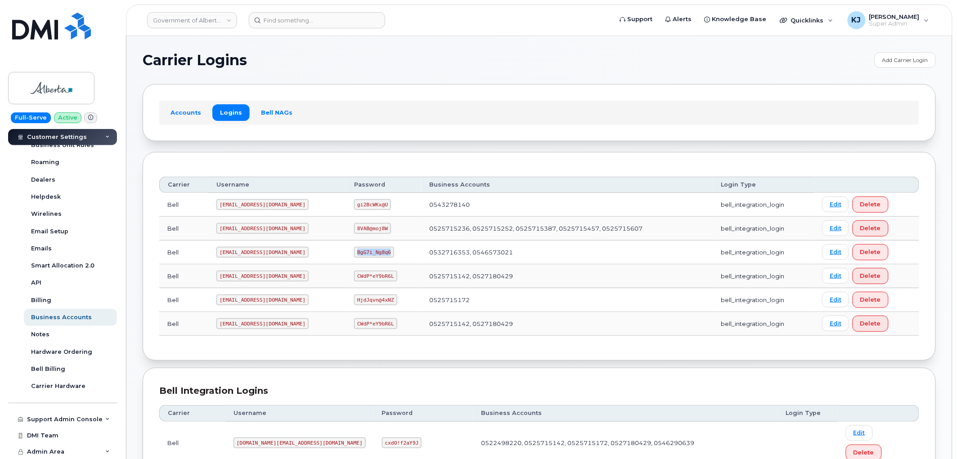
copy code "BgG7i_Ng8q6"
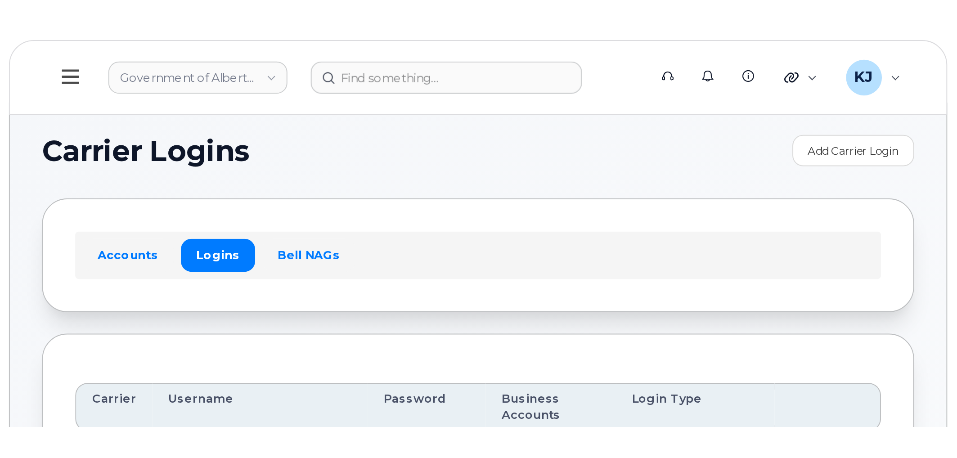
scroll to position [235, 0]
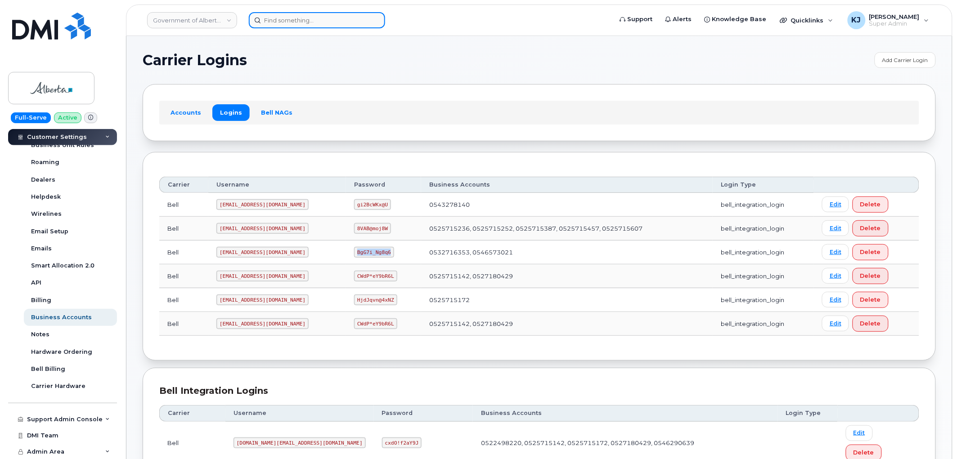
drag, startPoint x: 317, startPoint y: 27, endPoint x: 317, endPoint y: 21, distance: 6.8
click at [317, 23] on input at bounding box center [317, 20] width 136 height 16
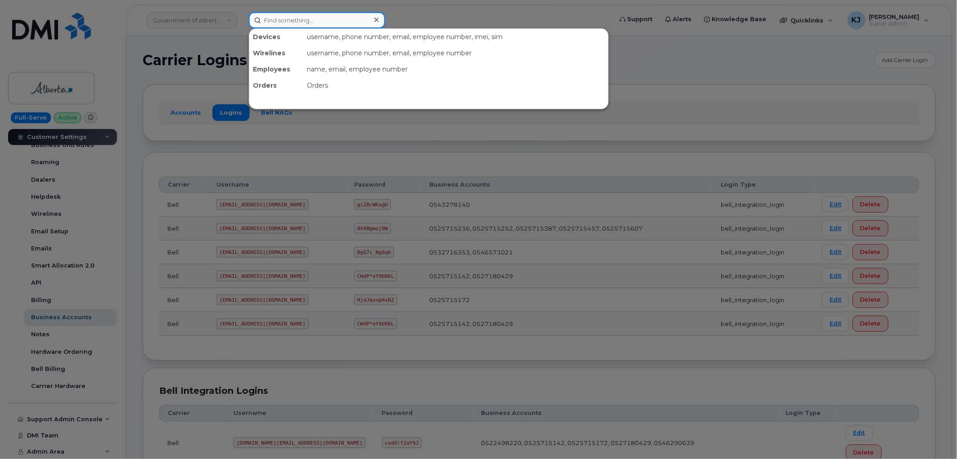
click at [317, 21] on input at bounding box center [317, 20] width 136 height 16
click at [212, 119] on div at bounding box center [478, 229] width 957 height 459
